Goal: Register for event/course

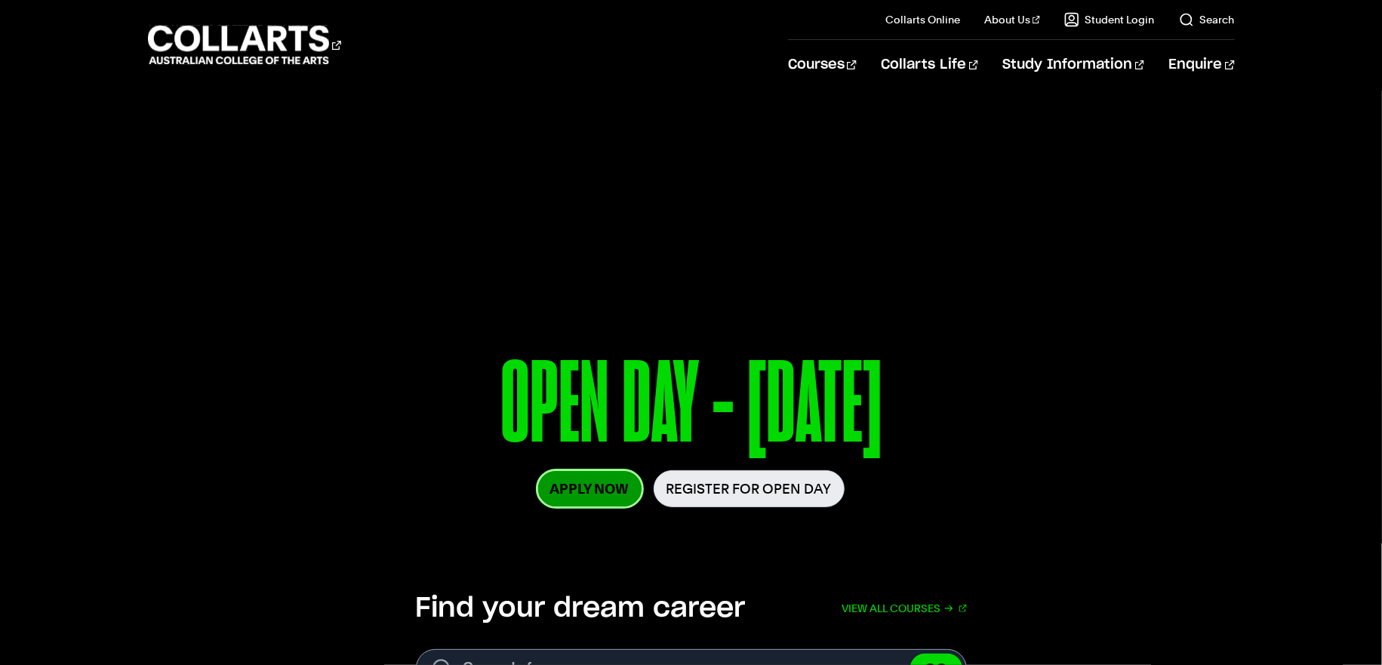
click at [625, 499] on link "Apply Now" at bounding box center [589, 488] width 103 height 35
click at [728, 484] on link "Register for Open Day" at bounding box center [749, 488] width 191 height 37
click at [598, 480] on link "Apply Now" at bounding box center [589, 488] width 103 height 35
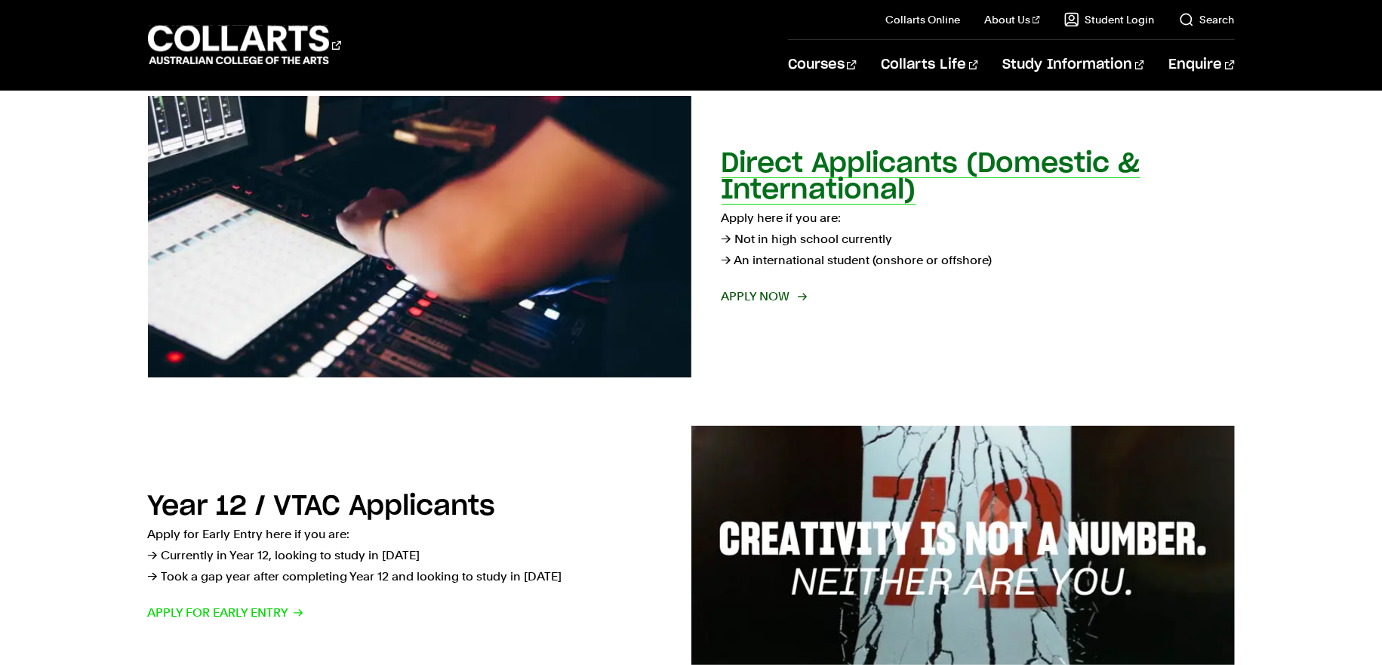
scroll to position [302, 0]
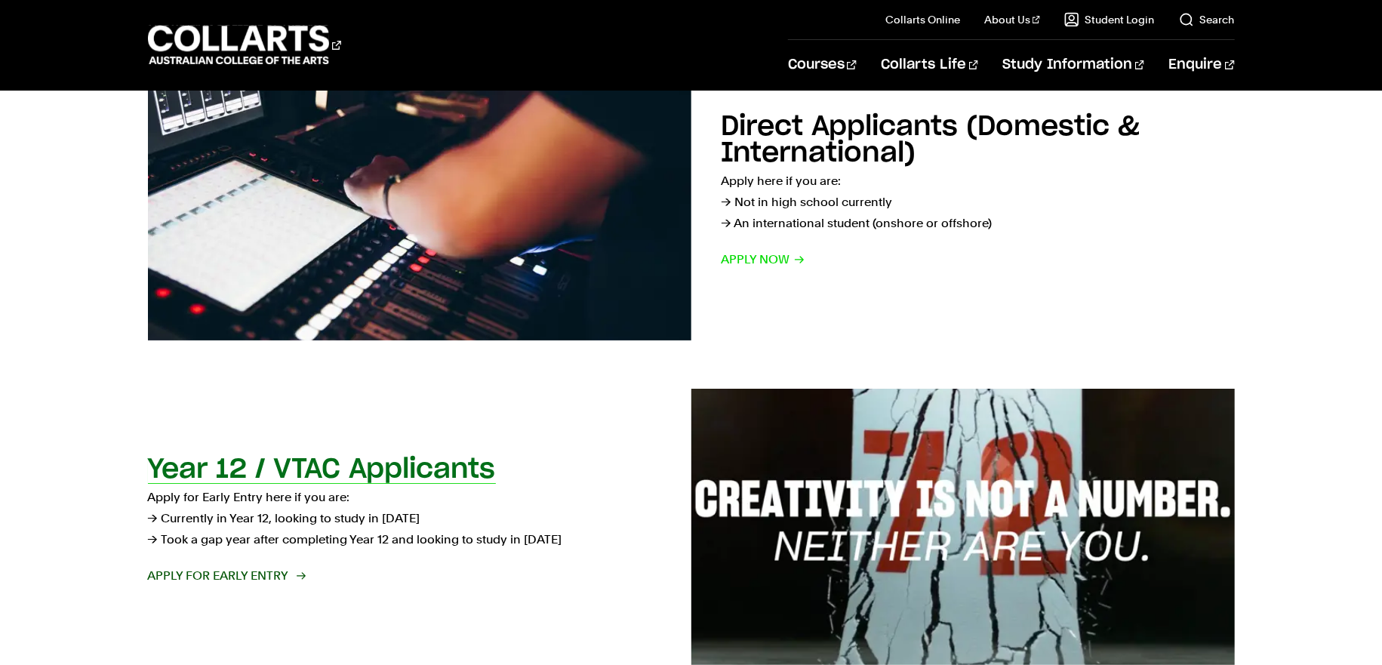
click at [540, 403] on link "Year 12 / VTAC Applicants Apply for Early Entry here if you are: → Currently in…" at bounding box center [691, 530] width 1087 height 282
